Goal: Check status: Check status

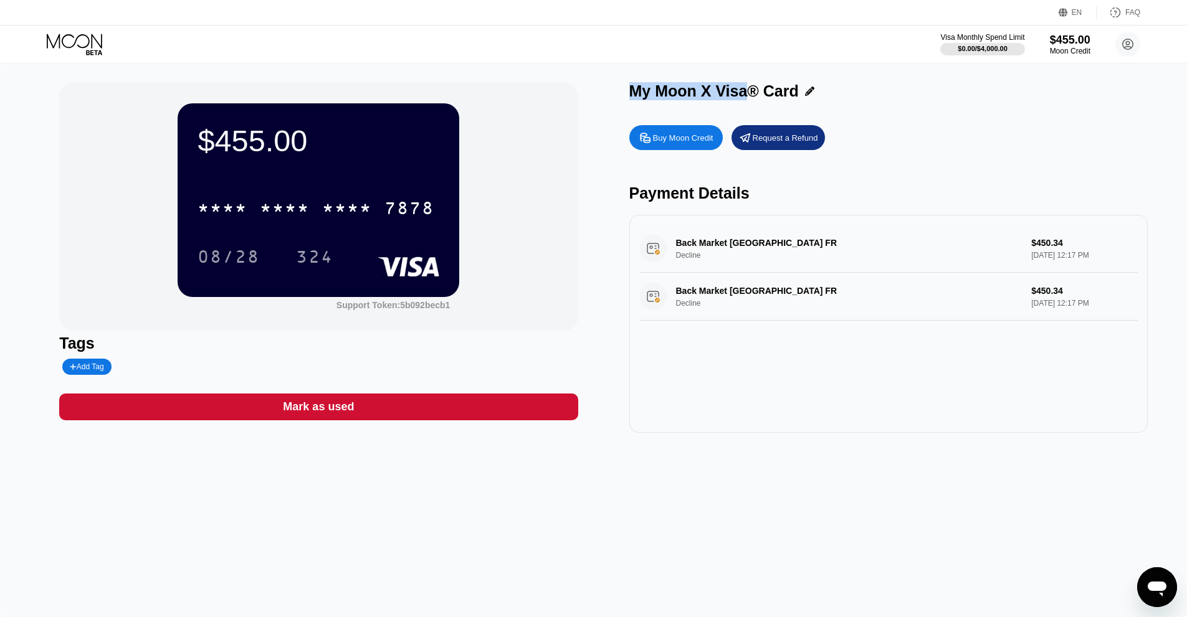
drag, startPoint x: 632, startPoint y: 92, endPoint x: 751, endPoint y: 97, distance: 119.1
click at [751, 97] on div "My Moon X Visa® Card" at bounding box center [713, 91] width 169 height 18
copy div "My Moon X Visa"
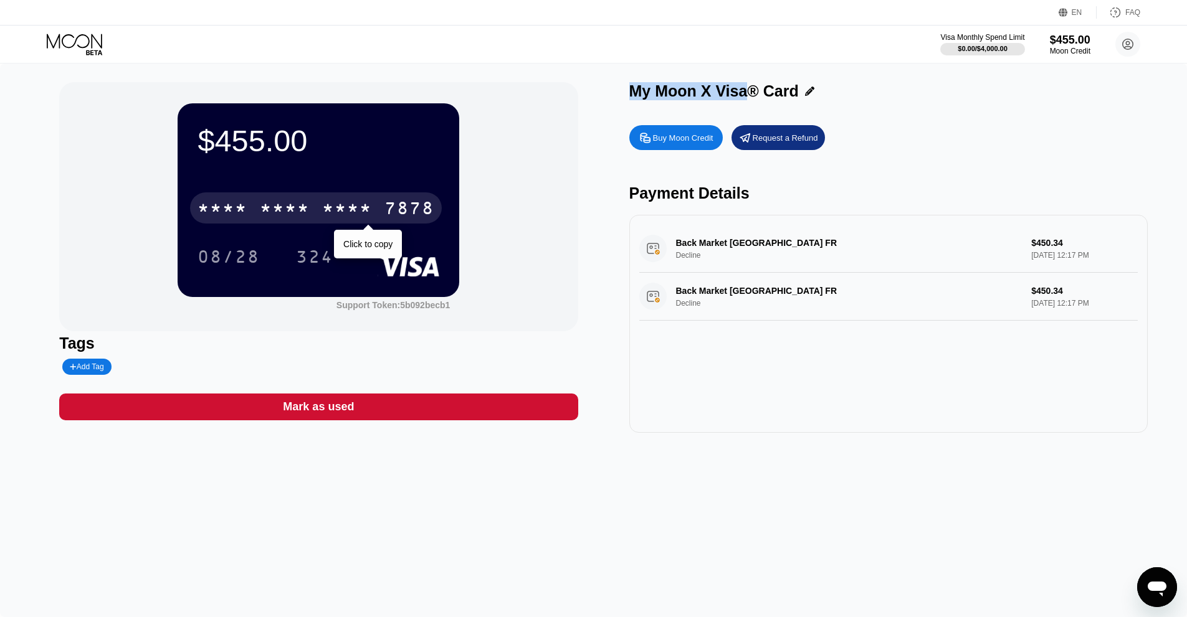
click at [341, 213] on div "* * * *" at bounding box center [347, 210] width 50 height 20
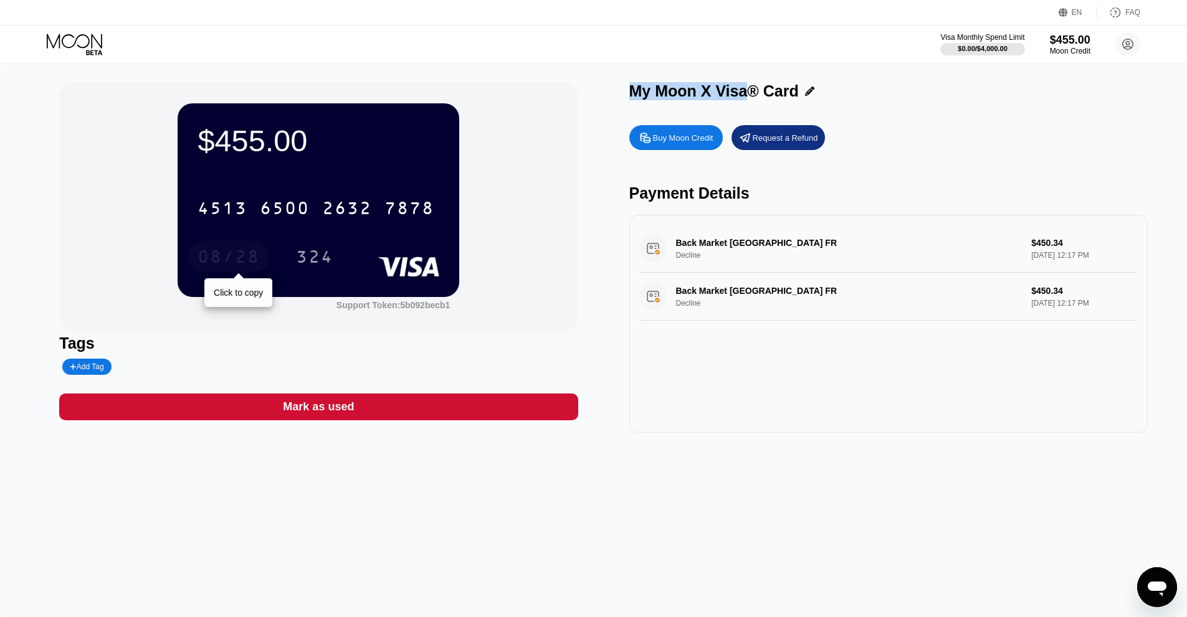
click at [220, 261] on div "08/28" at bounding box center [228, 259] width 62 height 20
click at [328, 255] on div "324" at bounding box center [314, 259] width 37 height 20
copy div "My Moon X Visa"
